Goal: Task Accomplishment & Management: Use online tool/utility

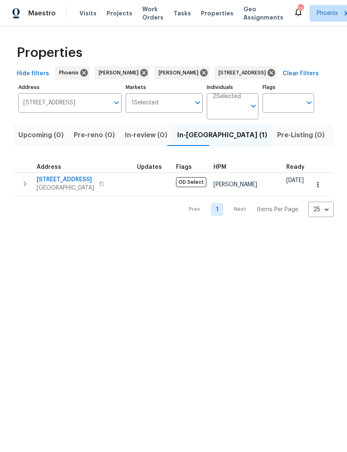
click at [275, 77] on icon at bounding box center [270, 72] width 9 height 9
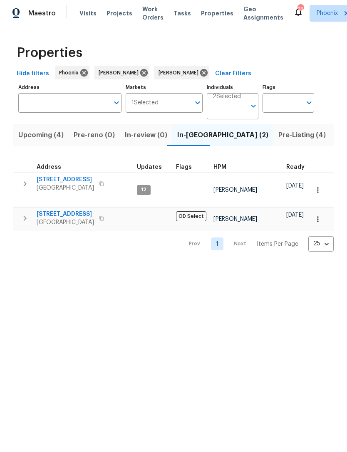
click at [78, 113] on input "Address" at bounding box center [63, 103] width 91 height 20
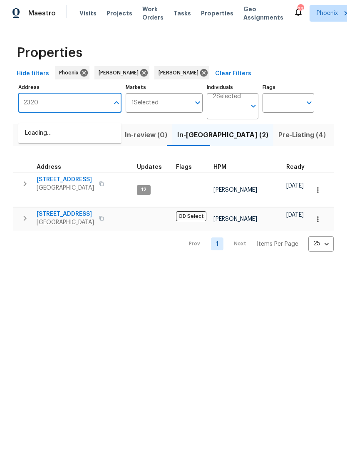
type input "23204"
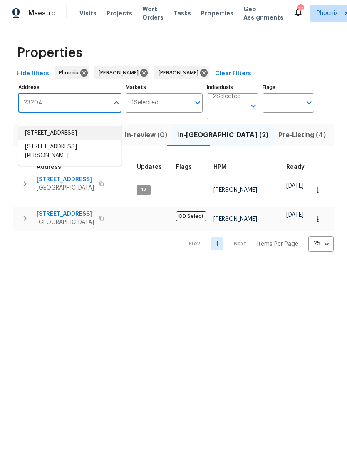
click at [78, 132] on li "23204 N 175th Ln Surprise AZ 85387" at bounding box center [69, 133] width 103 height 14
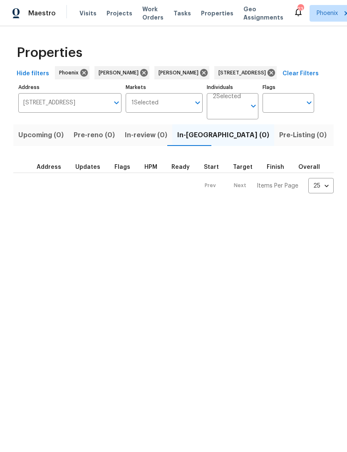
click at [336, 141] on span "Listed (1)" at bounding box center [351, 135] width 30 height 12
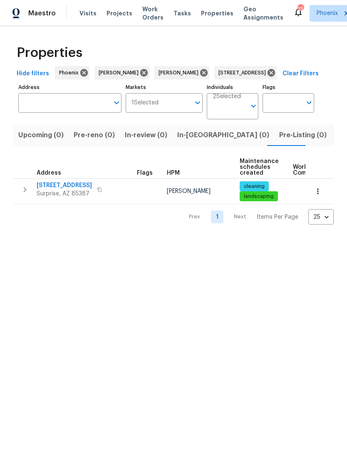
type input "23204 N 175th Ln Surprise AZ 85387"
click at [30, 194] on icon "button" at bounding box center [25, 189] width 10 height 10
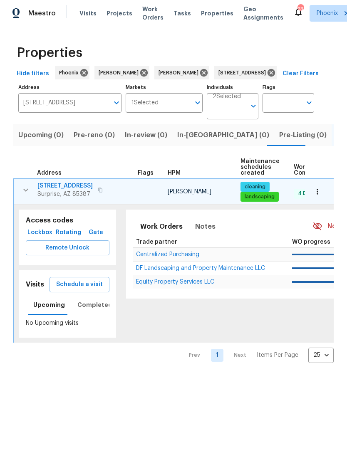
click at [84, 292] on button "Schedule a visit" at bounding box center [79, 284] width 60 height 15
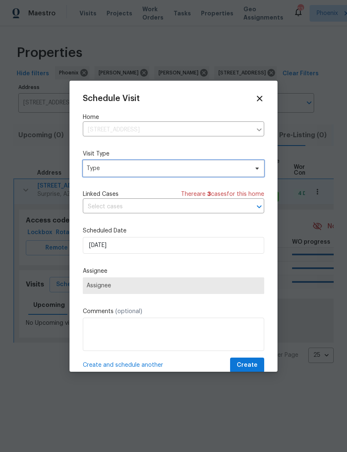
click at [132, 168] on span "Type" at bounding box center [167, 168] width 162 height 8
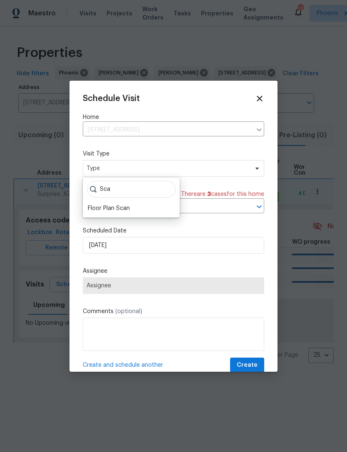
type input "Sca"
click at [118, 206] on div "Floor Plan Scan" at bounding box center [109, 208] width 42 height 8
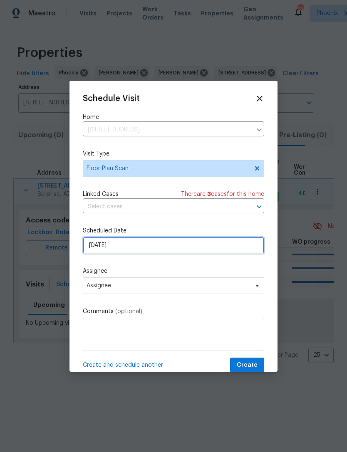
click at [150, 241] on input "[DATE]" at bounding box center [173, 245] width 181 height 17
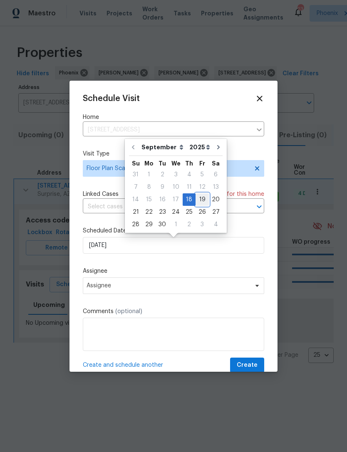
click at [197, 199] on div "19" at bounding box center [201, 200] width 13 height 12
type input "9/19/2025"
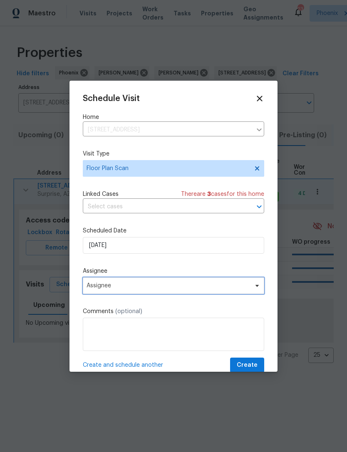
click at [168, 284] on span "Assignee" at bounding box center [167, 285] width 163 height 7
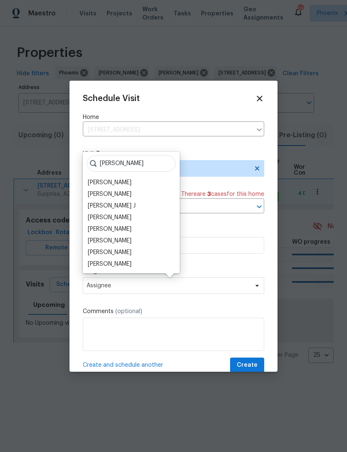
type input "Jere"
click at [116, 193] on div "[PERSON_NAME]" at bounding box center [110, 194] width 44 height 8
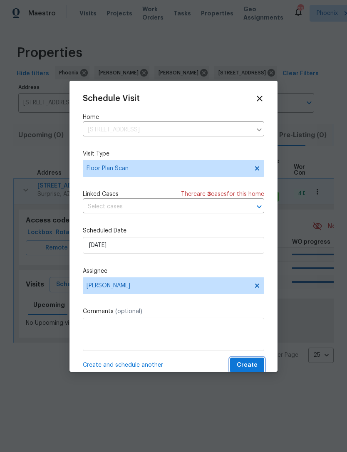
click at [247, 369] on span "Create" at bounding box center [246, 365] width 21 height 10
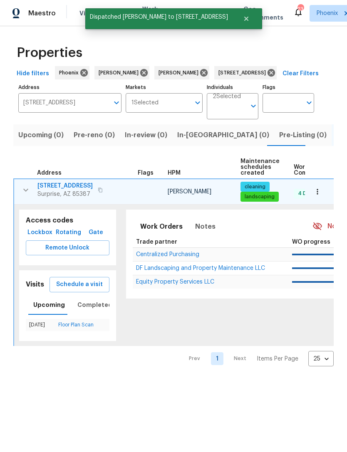
click at [21, 198] on button "button" at bounding box center [25, 190] width 17 height 17
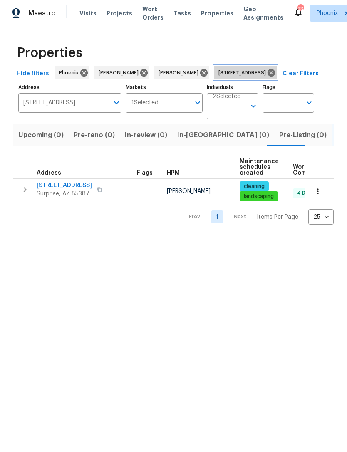
click at [275, 76] on icon at bounding box center [270, 72] width 9 height 9
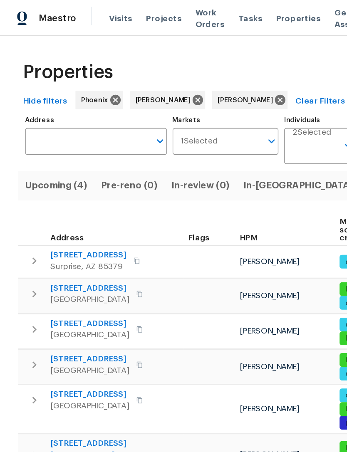
click at [64, 111] on input "Address" at bounding box center [63, 103] width 91 height 20
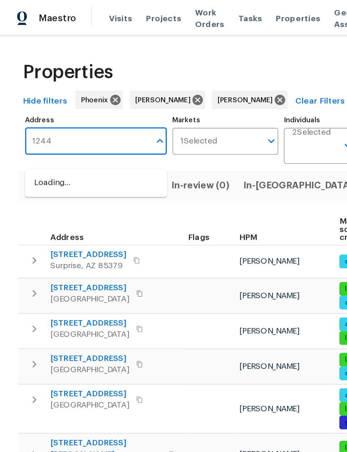
type input "12446"
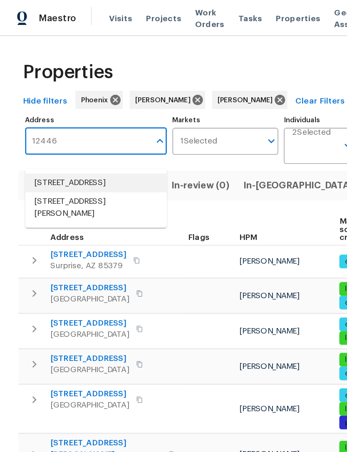
click at [79, 135] on li "12446 W Bajada Rd Peoria AZ 85383" at bounding box center [69, 133] width 103 height 14
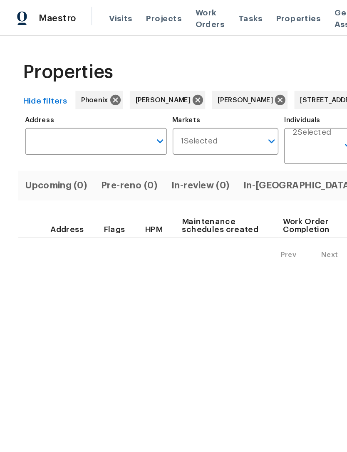
type input "12446 W Bajada Rd Peoria AZ 85383"
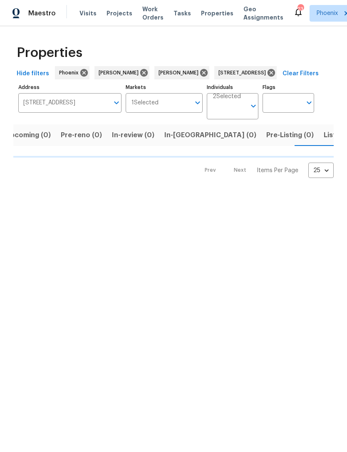
scroll to position [0, 13]
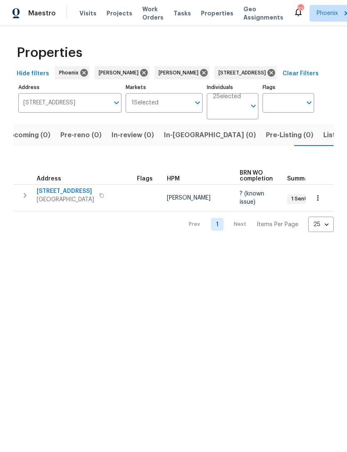
click at [26, 200] on icon "button" at bounding box center [25, 195] width 10 height 10
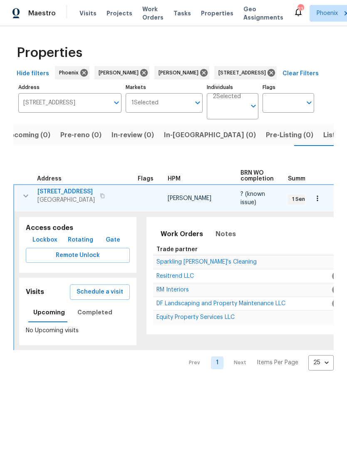
click at [106, 297] on span "Schedule a visit" at bounding box center [99, 292] width 47 height 10
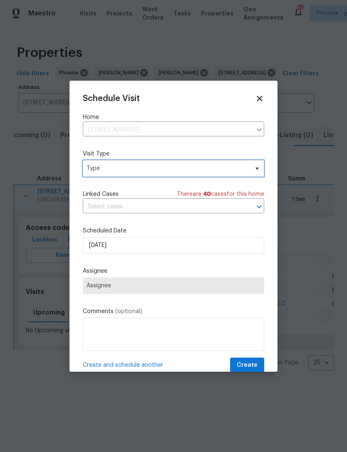
click at [138, 166] on span "Type" at bounding box center [167, 168] width 162 height 8
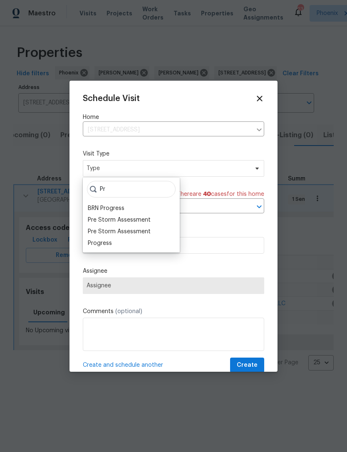
type input "Pr"
click at [102, 242] on div "Progress" at bounding box center [100, 243] width 24 height 8
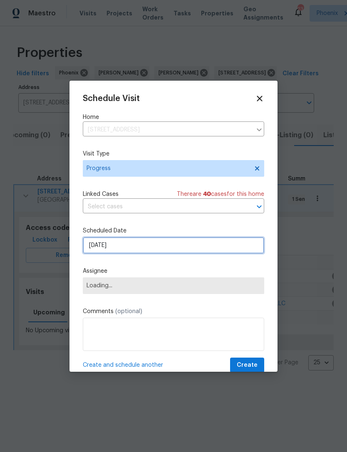
click at [145, 246] on input "[DATE]" at bounding box center [173, 245] width 181 height 17
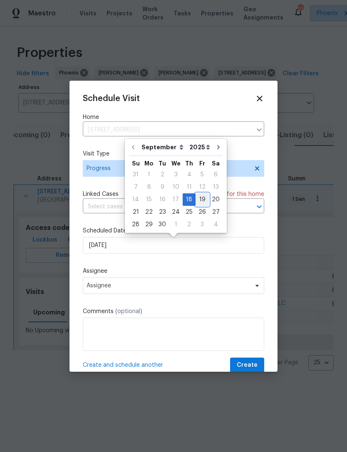
click at [196, 197] on div "19" at bounding box center [201, 200] width 13 height 12
type input "9/19/2025"
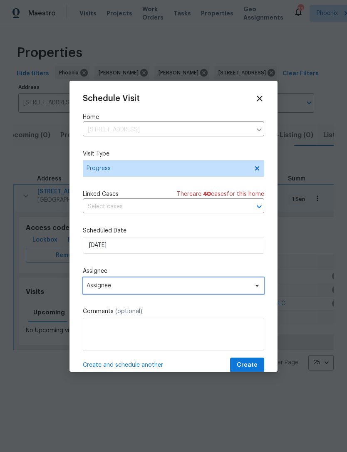
click at [162, 283] on span "Assignee" at bounding box center [173, 285] width 181 height 17
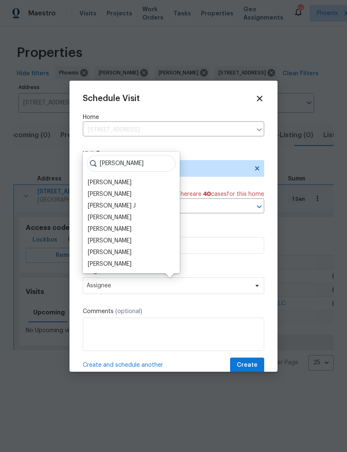
type input "Jere"
click at [118, 194] on div "[PERSON_NAME]" at bounding box center [110, 194] width 44 height 8
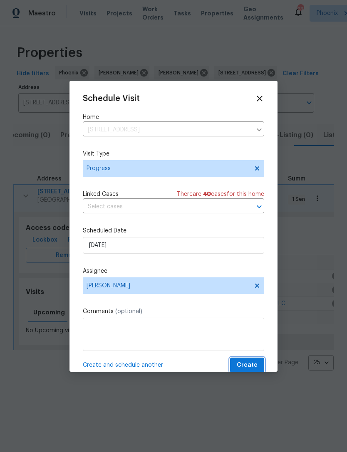
click at [250, 366] on span "Create" at bounding box center [246, 365] width 21 height 10
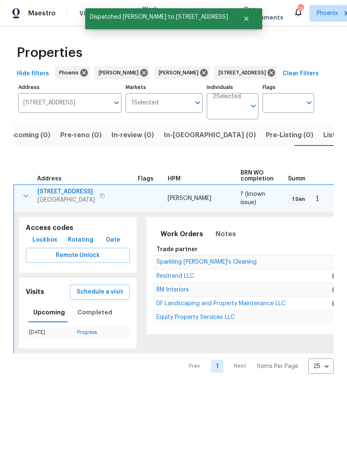
click at [173, 279] on span "Resitrend LLC" at bounding box center [174, 276] width 37 height 6
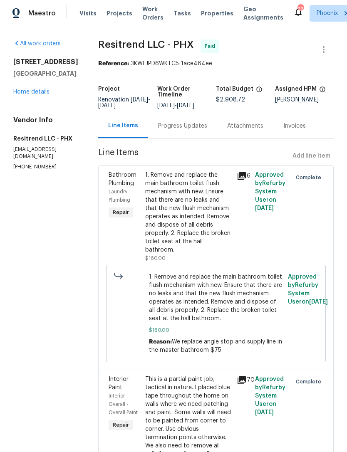
click at [48, 95] on link "Home details" at bounding box center [31, 92] width 36 height 6
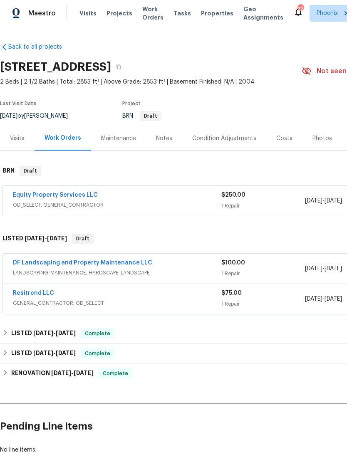
click at [70, 198] on link "Equity Property Services LLC" at bounding box center [55, 195] width 85 height 6
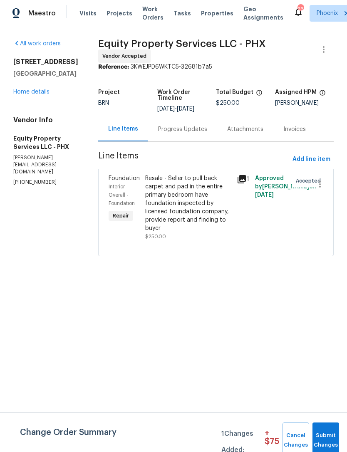
click at [237, 180] on icon at bounding box center [241, 179] width 8 height 8
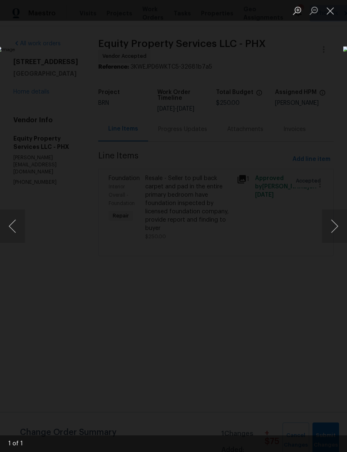
click at [314, 103] on div "Lightbox" at bounding box center [173, 226] width 347 height 452
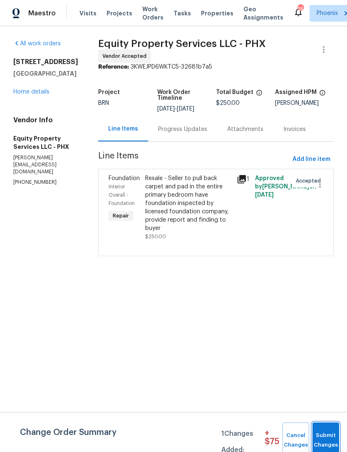
click at [329, 435] on span "Submit Changes" at bounding box center [325, 439] width 18 height 19
